Goal: Find specific page/section: Find specific page/section

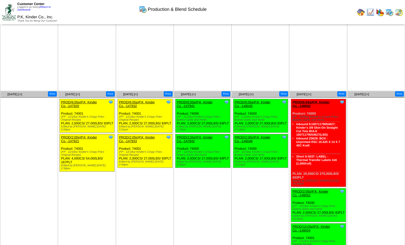
scroll to position [26, 0]
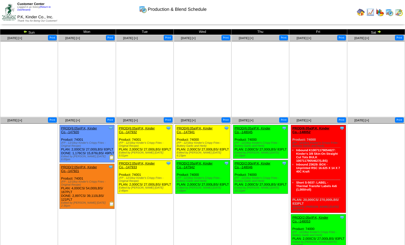
scroll to position [26, 0]
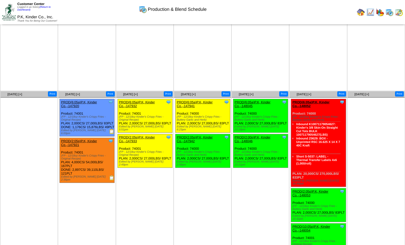
click at [398, 13] on img at bounding box center [399, 12] width 8 height 8
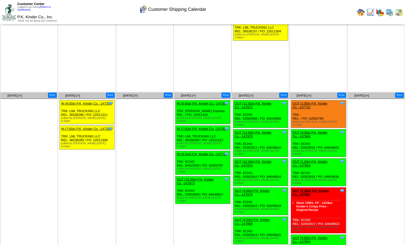
scroll to position [40, 0]
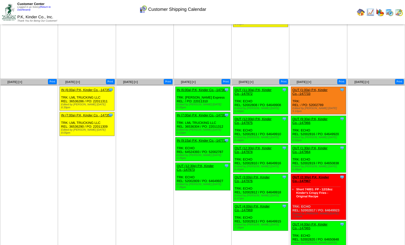
click at [369, 11] on img at bounding box center [370, 12] width 8 height 8
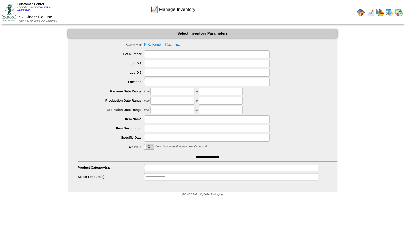
click at [152, 167] on input "text" at bounding box center [162, 168] width 32 height 6
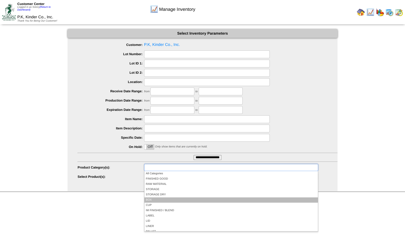
click at [151, 200] on li "BOX" at bounding box center [231, 200] width 174 height 5
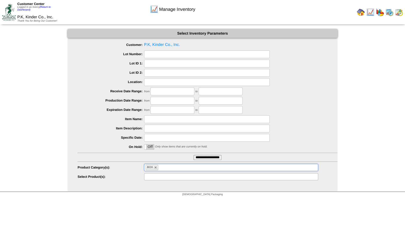
click at [149, 176] on input "text" at bounding box center [162, 177] width 32 height 6
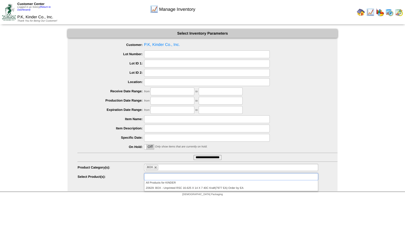
click at [339, 106] on div "Manage Inventory Select Inventory Parameters Customer: P.K, Kinder Co., Inc. Lo…" at bounding box center [202, 110] width 405 height 163
type input "**********"
